Goal: Task Accomplishment & Management: Manage account settings

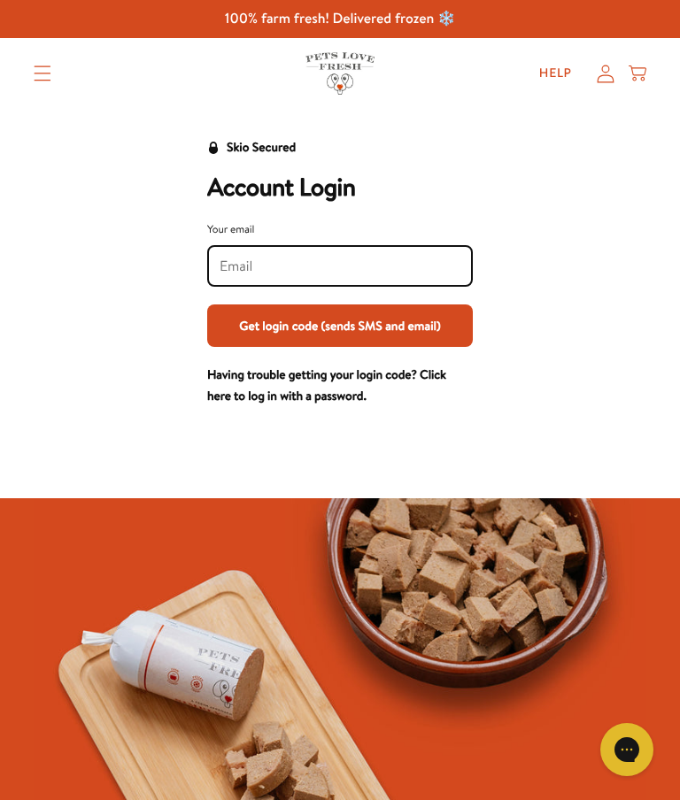
click at [240, 274] on input "Your email" at bounding box center [339, 266] width 241 height 19
type input "[PERSON_NAME][EMAIL_ADDRESS][PERSON_NAME][DOMAIN_NAME]"
click at [405, 342] on button "Get login code (sends SMS and email)" at bounding box center [339, 325] width 265 height 42
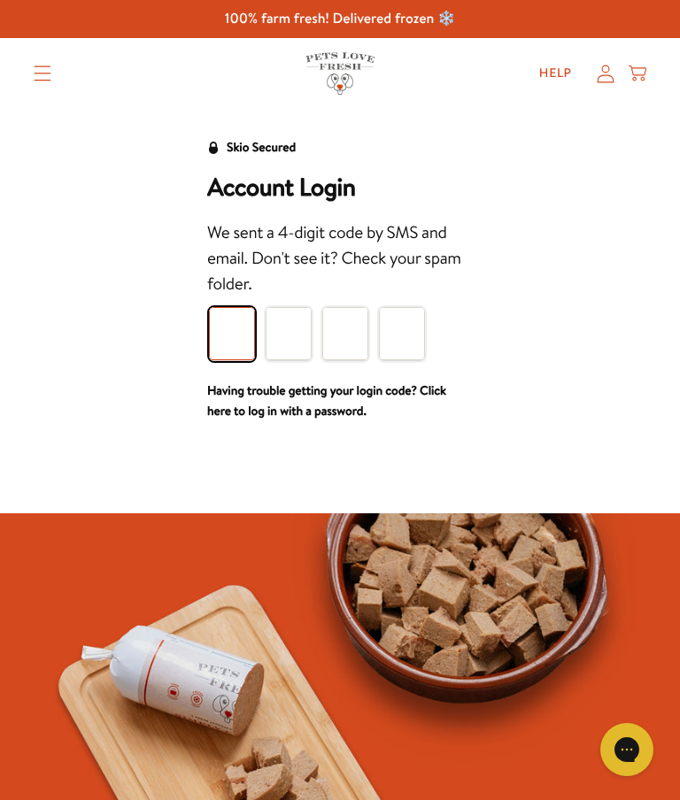
type input "4"
type input "8"
type input "2"
type input "0"
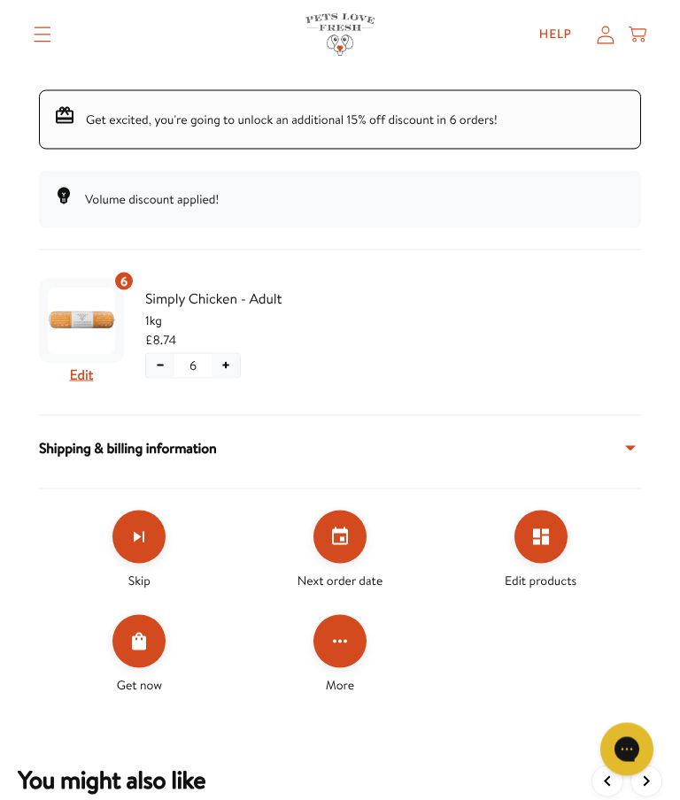
scroll to position [339, 0]
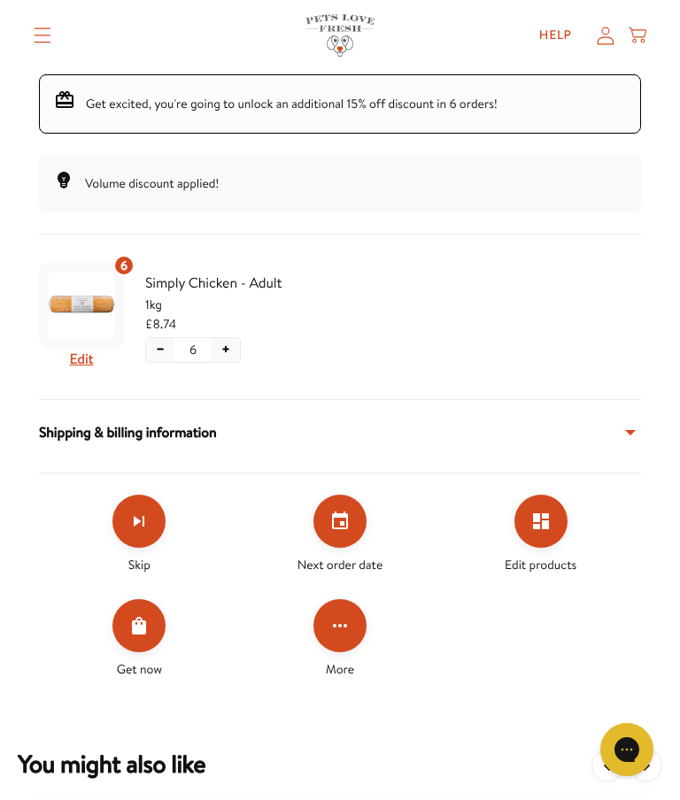
click at [343, 524] on icon "Set your next order date" at bounding box center [340, 520] width 16 height 18
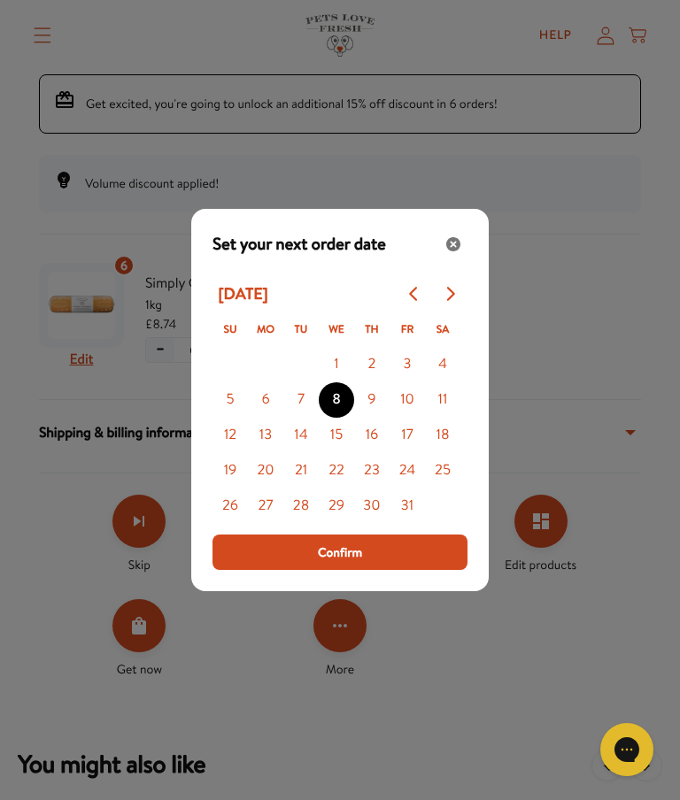
click at [377, 382] on button "2" at bounding box center [371, 364] width 35 height 35
click at [429, 570] on button "Confirm" at bounding box center [339, 551] width 255 height 35
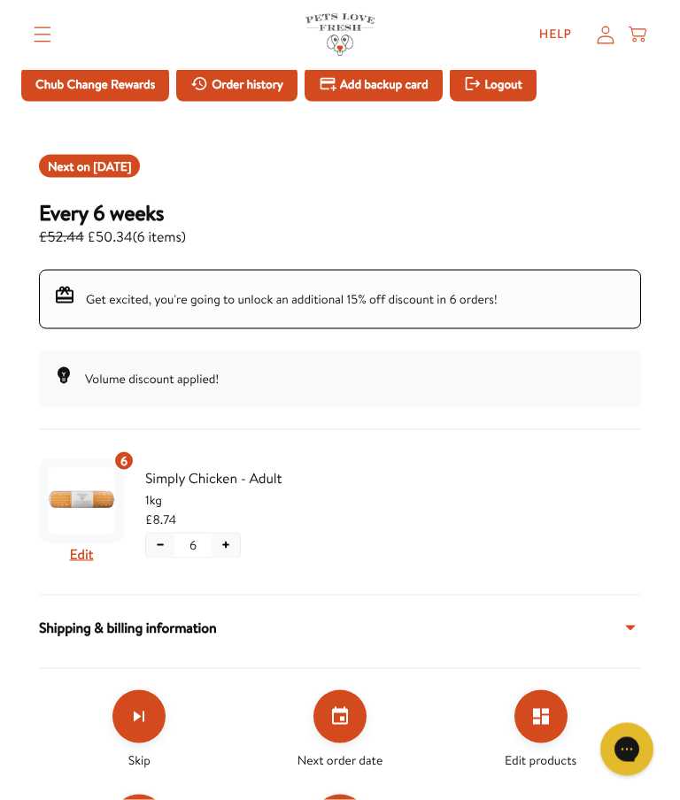
scroll to position [0, 0]
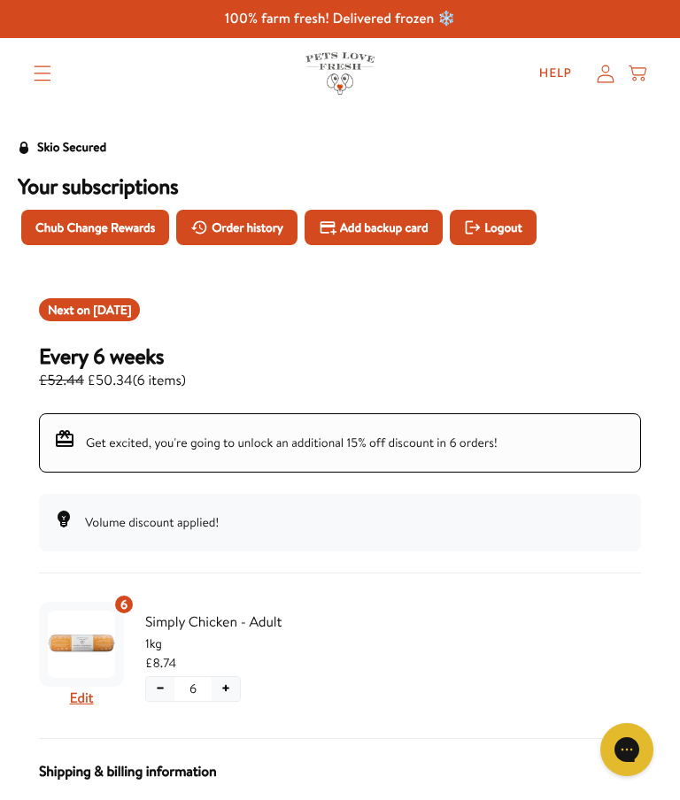
click at [521, 230] on span "Logout" at bounding box center [502, 227] width 37 height 19
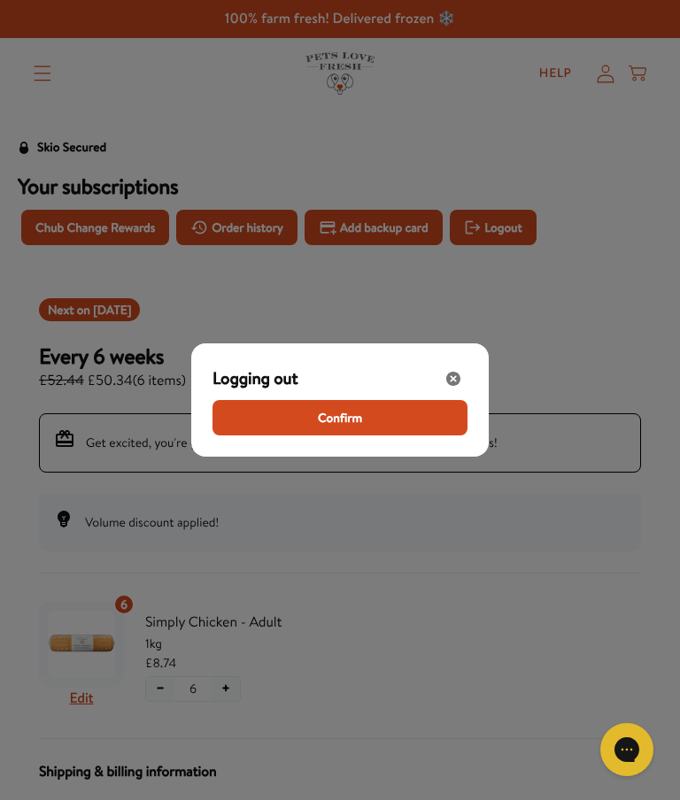
click at [452, 415] on button "Confirm" at bounding box center [339, 417] width 255 height 35
